Goal: Communication & Community: Answer question/provide support

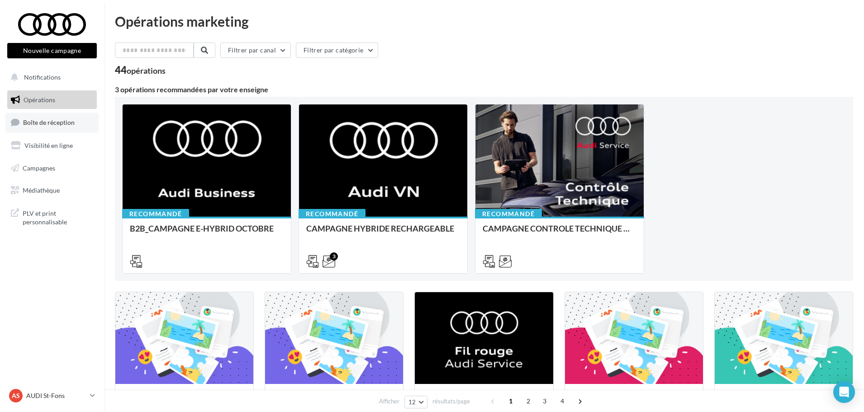
click at [40, 127] on link "Boîte de réception" at bounding box center [51, 122] width 93 height 19
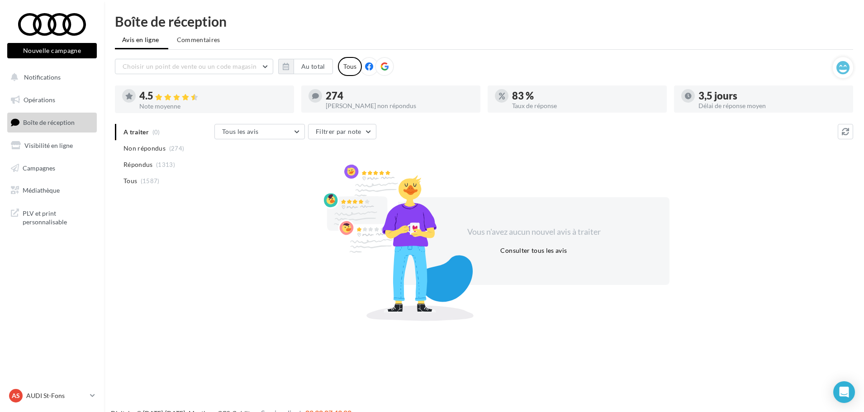
click at [166, 160] on li "Répondus (1313)" at bounding box center [163, 164] width 96 height 16
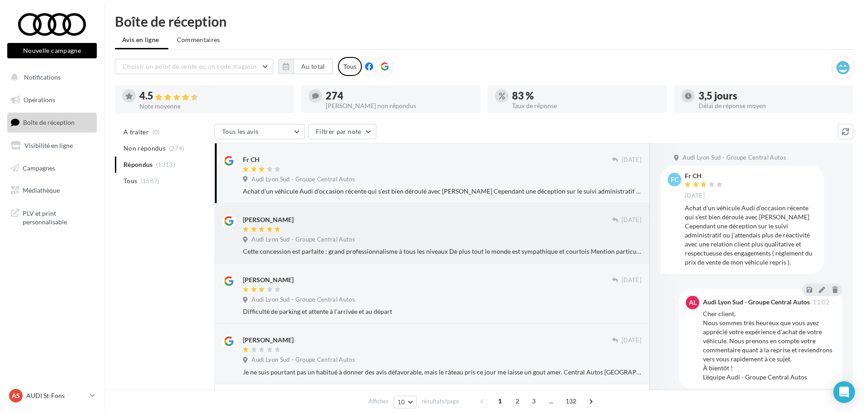
click at [353, 245] on div "Audi Lyon Sud - Groupe Central Autos" at bounding box center [442, 241] width 398 height 10
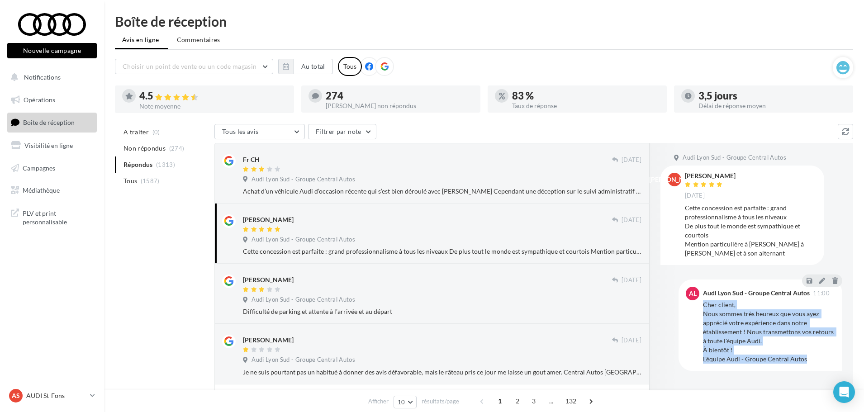
drag, startPoint x: 813, startPoint y: 360, endPoint x: 704, endPoint y: 307, distance: 121.3
click at [704, 307] on div "Cher client, Nous sommes très heureux que vous ayez apprécié votre expérience d…" at bounding box center [769, 331] width 132 height 63
copy div "Cher client, Nous sommes très heureux que vous ayez apprécié votre expérience d…"
